Goal: Find specific page/section: Find specific page/section

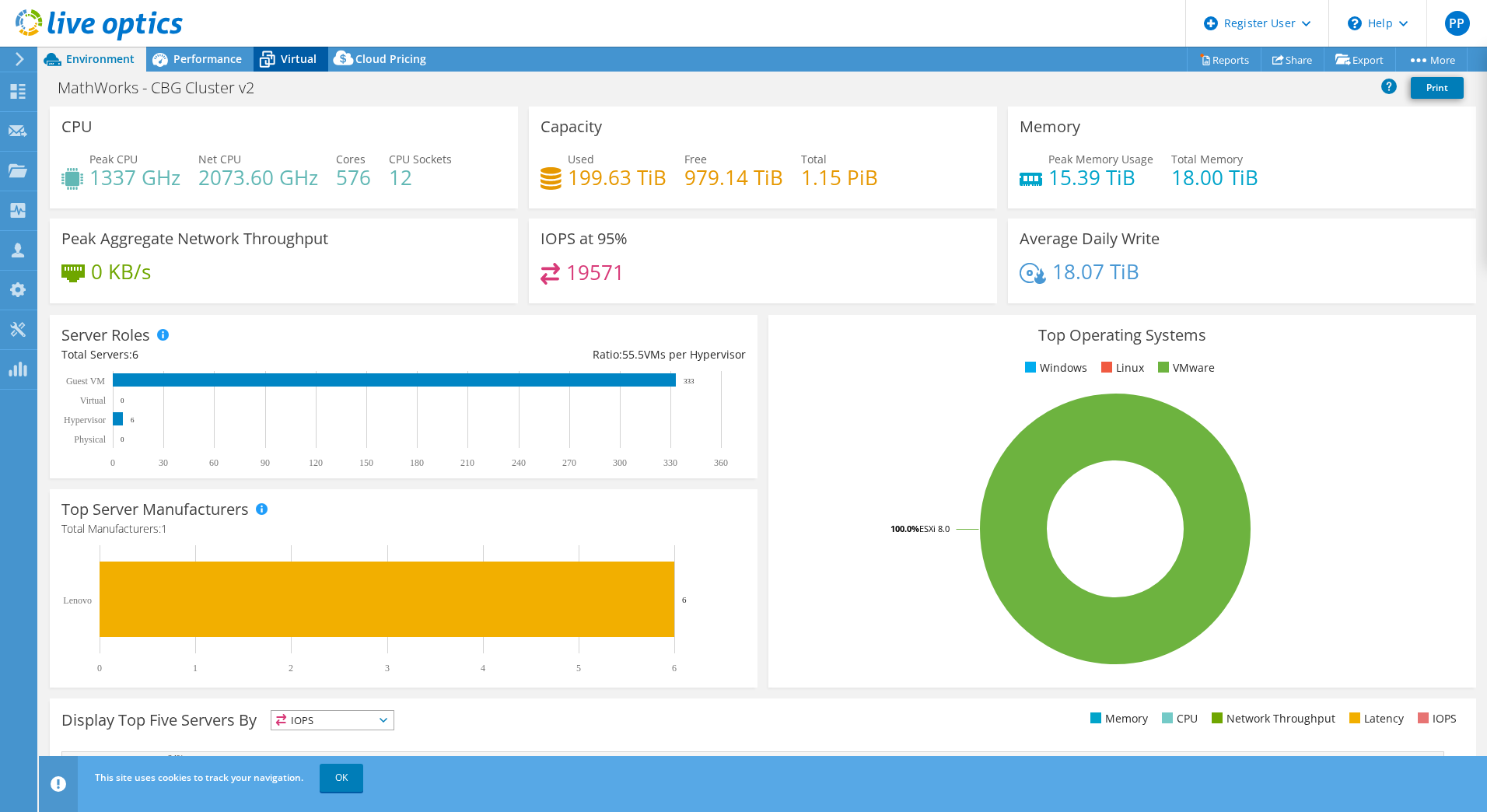
click at [283, 54] on span "Virtual" at bounding box center [298, 58] width 36 height 15
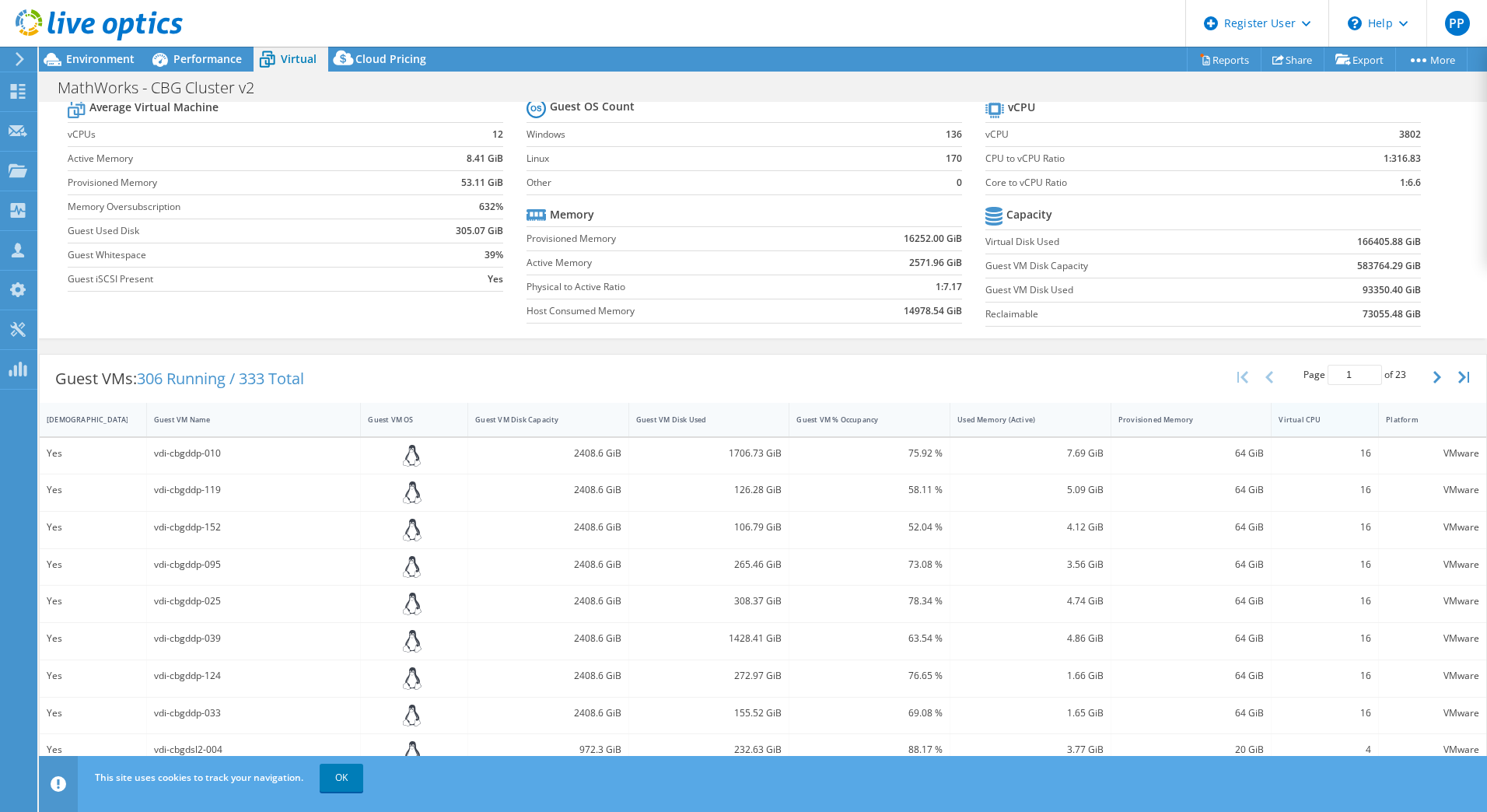
scroll to position [78, 0]
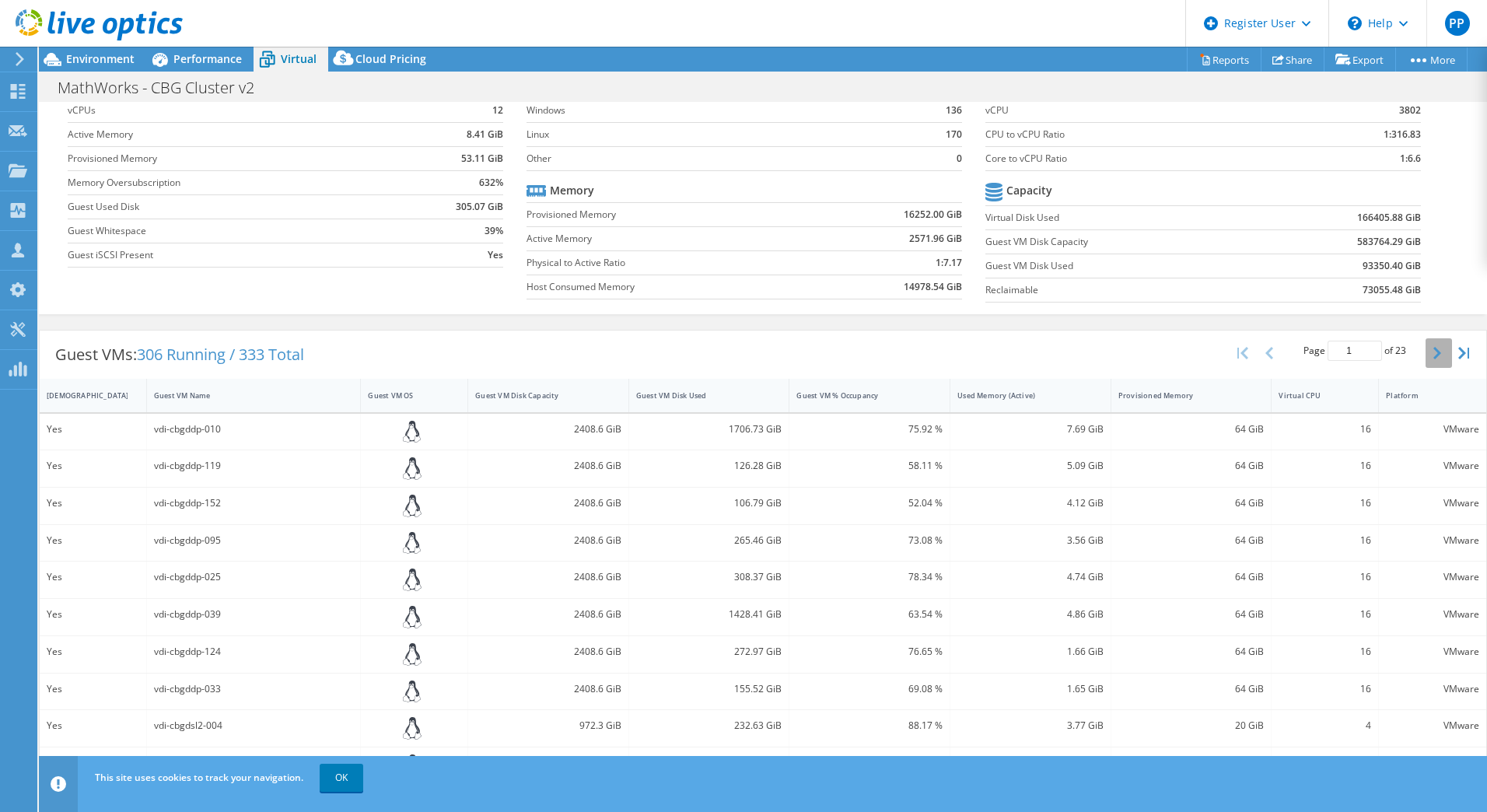
click at [1434, 359] on icon "button" at bounding box center [1438, 353] width 8 height 13
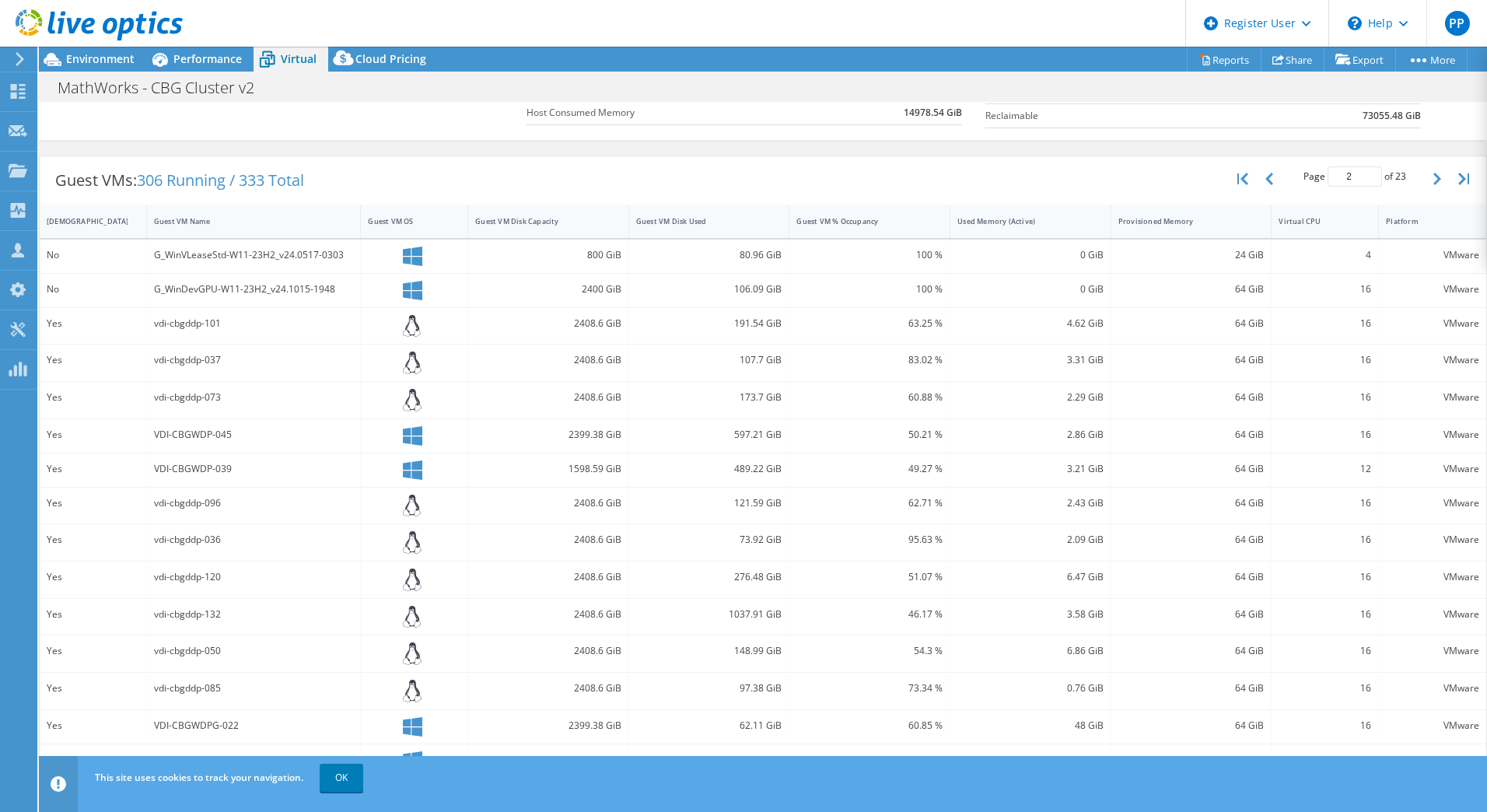
scroll to position [257, 0]
click at [1426, 174] on button "button" at bounding box center [1438, 174] width 26 height 30
type input "3"
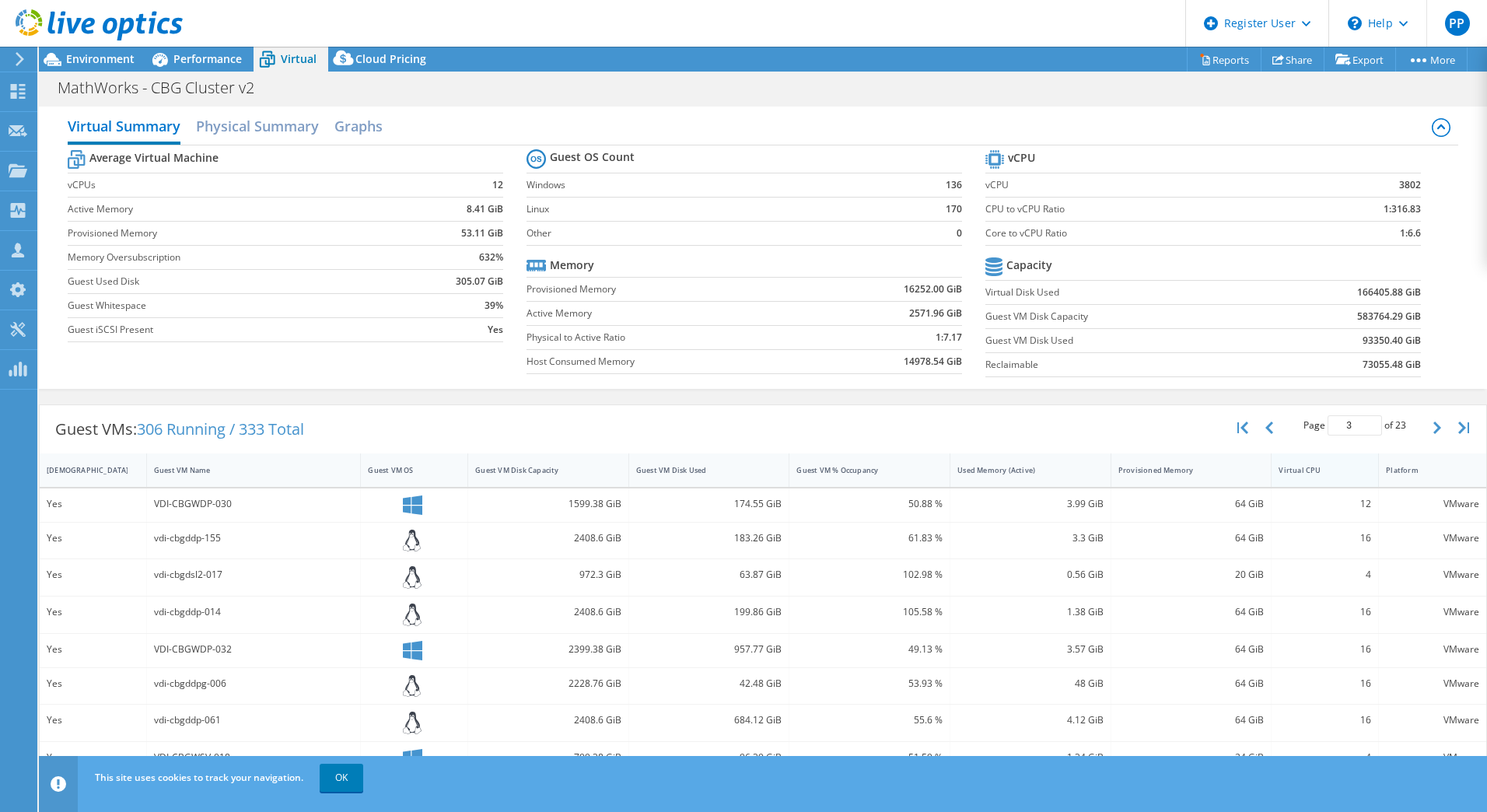
scroll to position [0, 0]
click at [238, 124] on h2 "Physical Summary" at bounding box center [258, 130] width 123 height 34
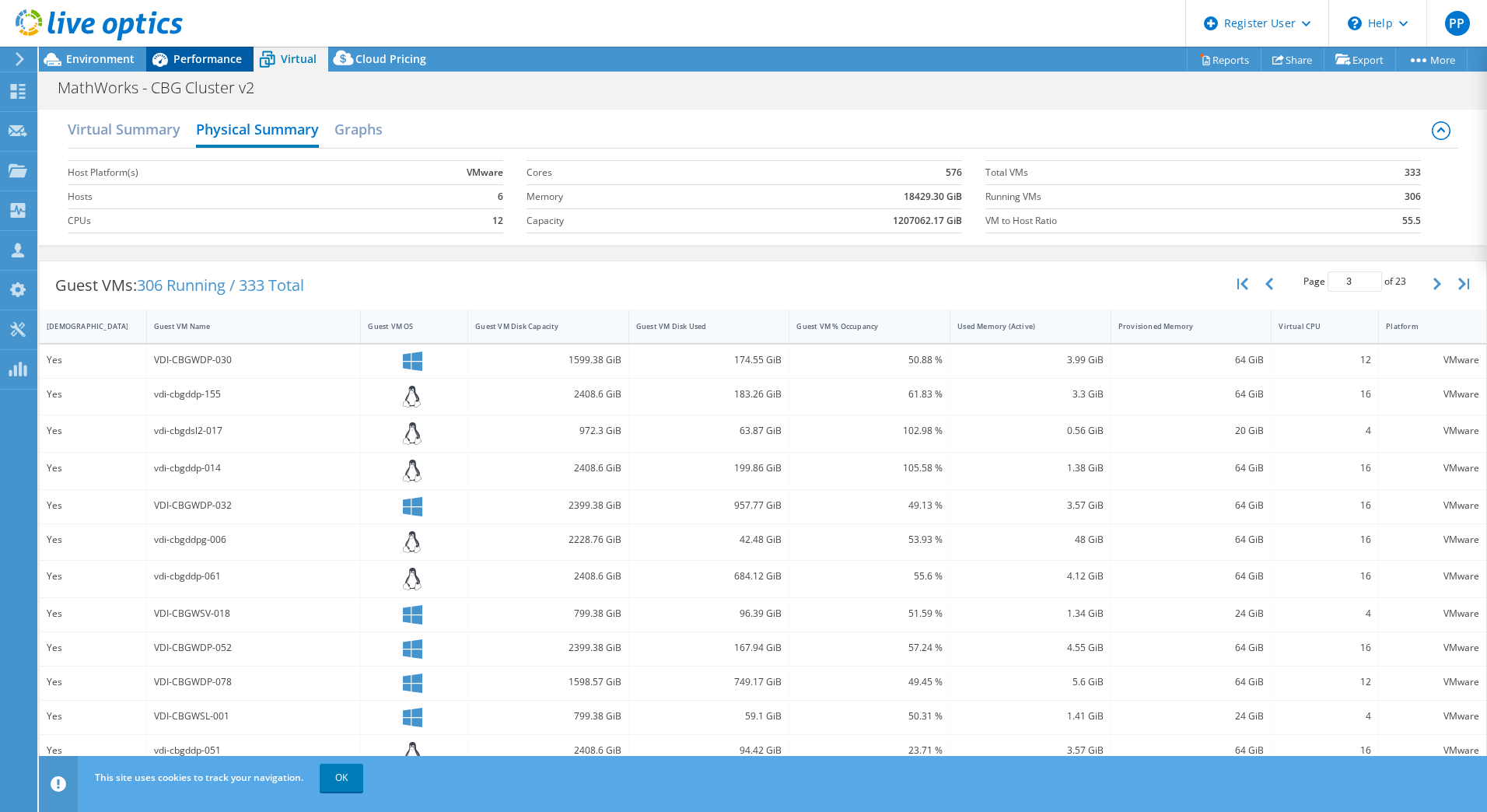
click at [191, 67] on div "Performance" at bounding box center [199, 59] width 108 height 25
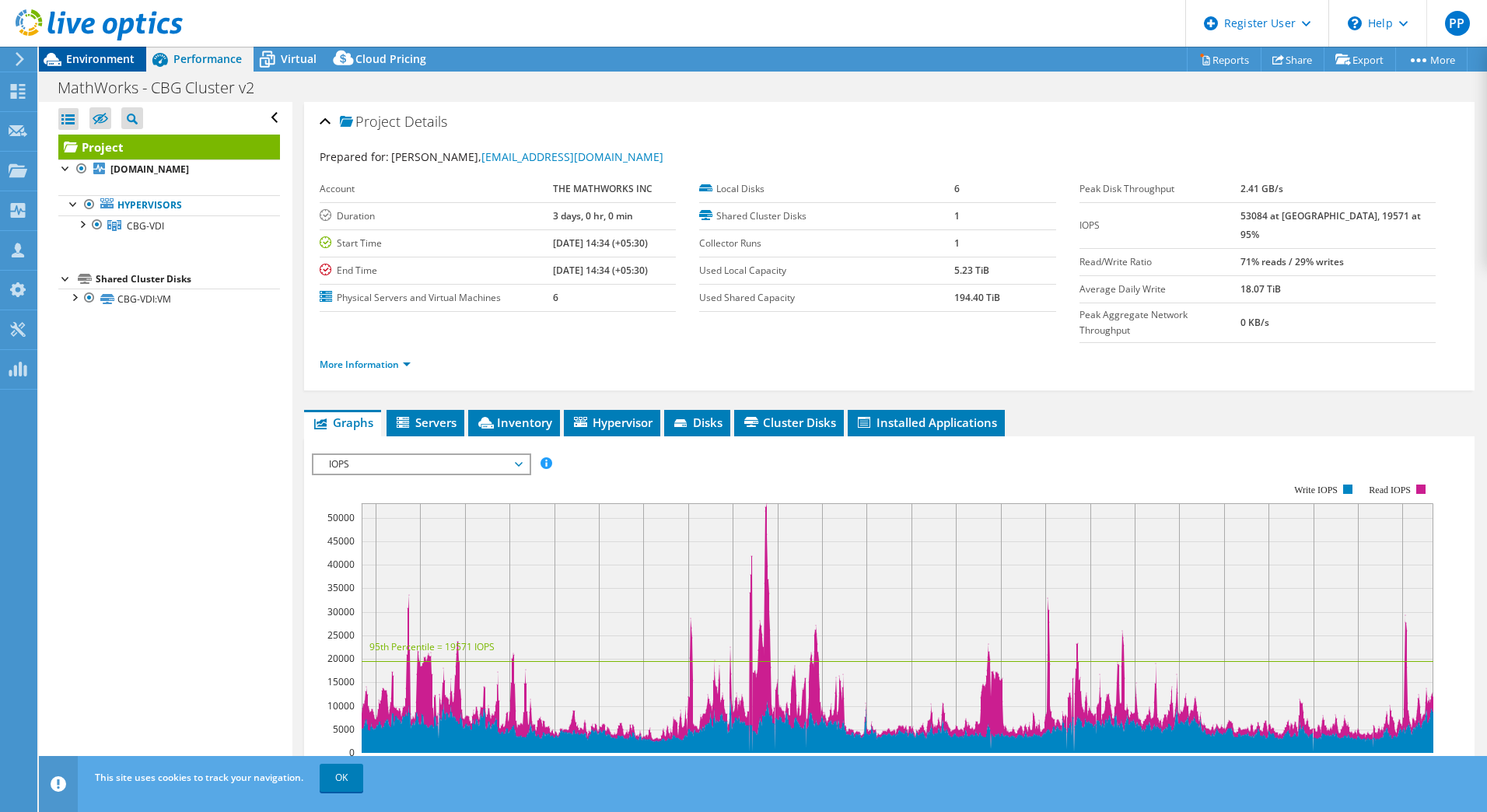
click at [114, 60] on span "Environment" at bounding box center [101, 58] width 69 height 15
